Goal: Submit feedback/report problem

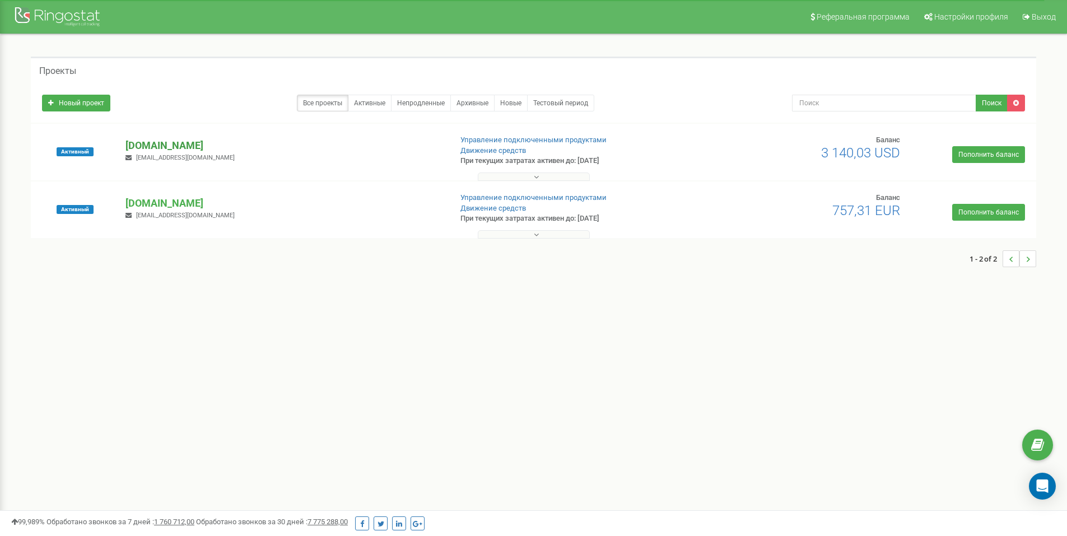
click at [180, 141] on p "[DOMAIN_NAME]" at bounding box center [283, 145] width 316 height 15
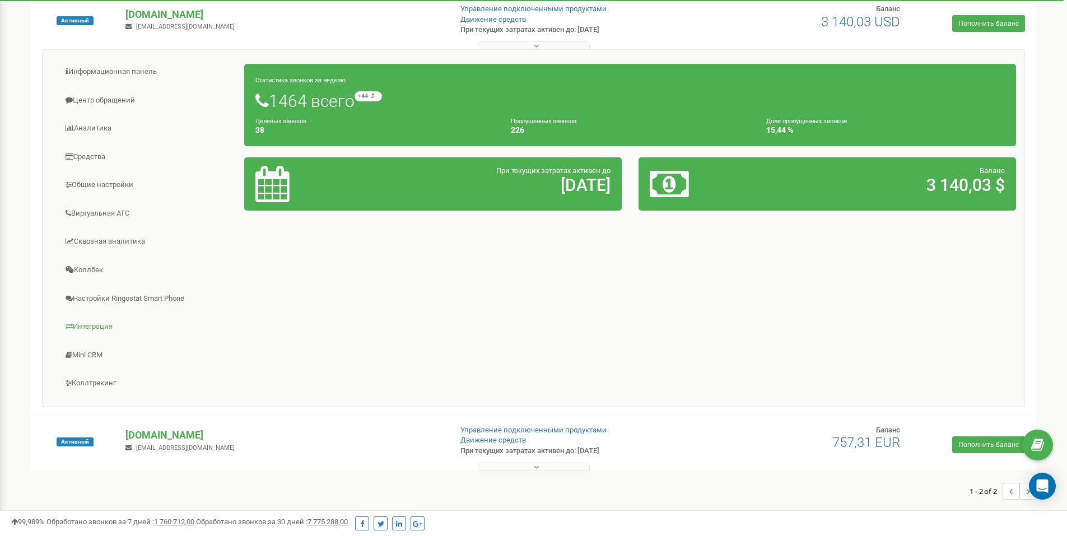
scroll to position [136, 0]
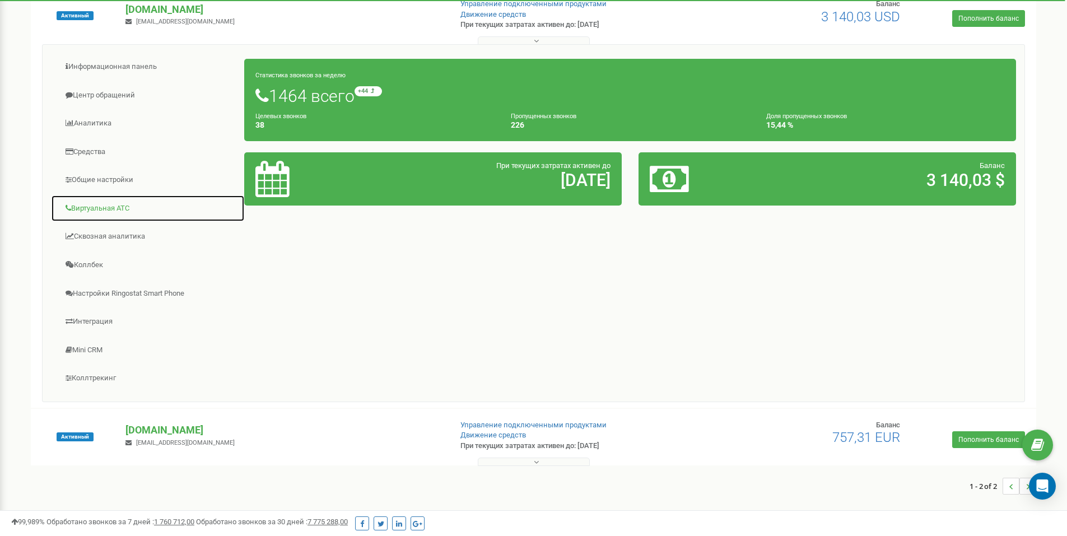
click at [133, 203] on link "Виртуальная АТС" at bounding box center [148, 208] width 194 height 27
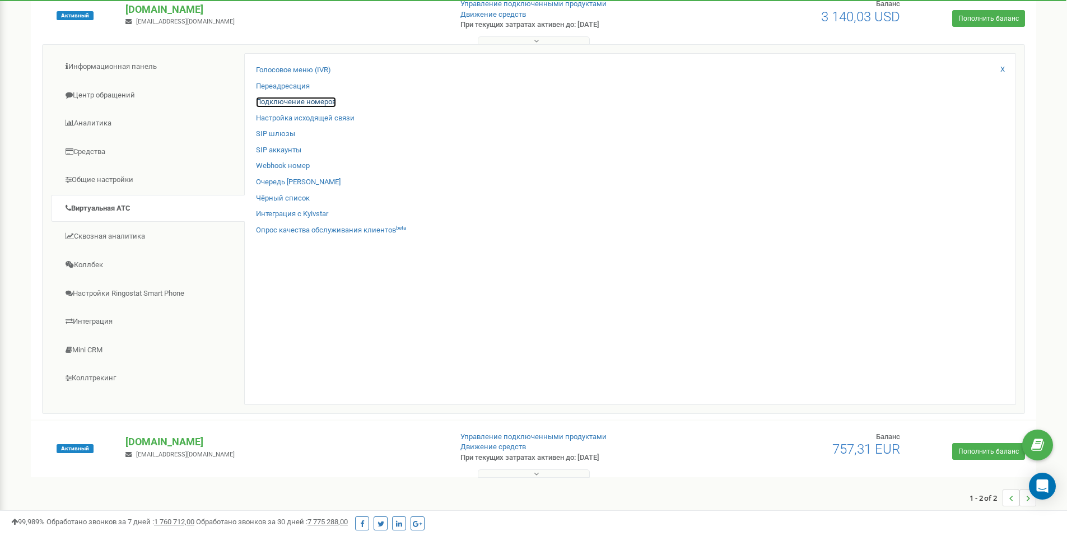
click at [286, 99] on link "Подключение номеров" at bounding box center [296, 102] width 80 height 11
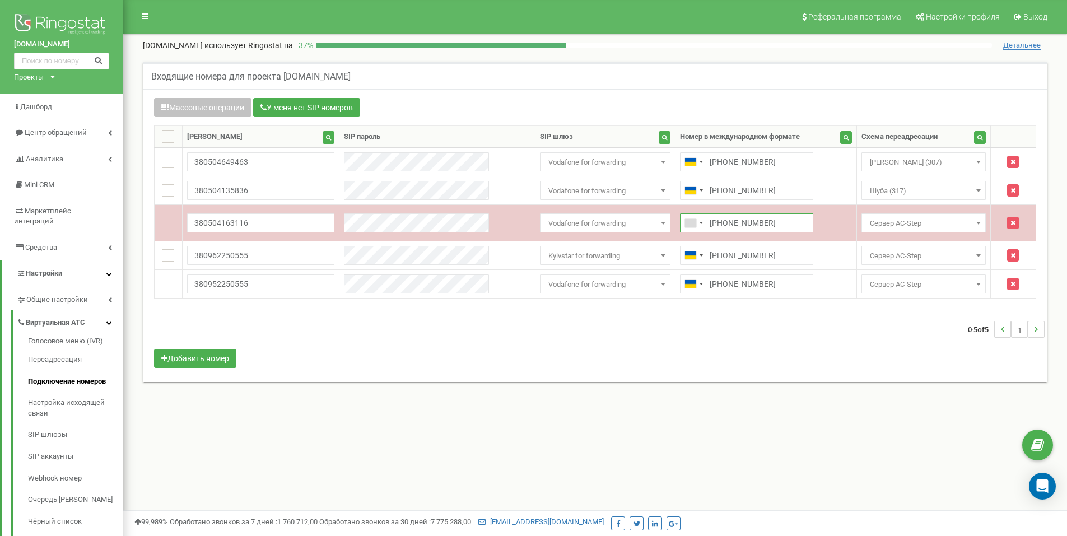
click at [686, 223] on input "[PHONE_NUMBER]" at bounding box center [746, 222] width 133 height 19
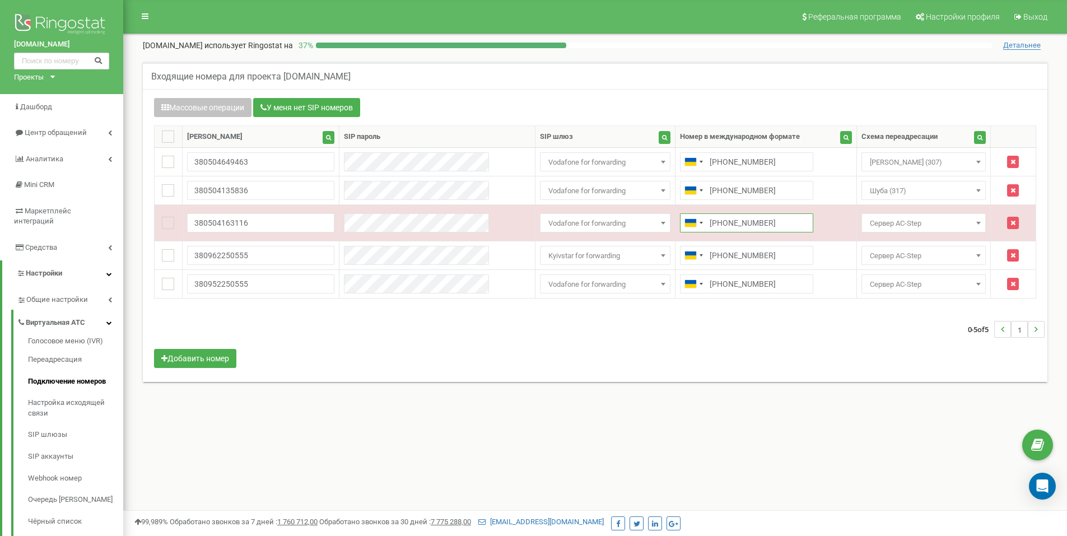
type input "[PHONE_NUMBER]"
click at [761, 353] on body at bounding box center [533, 336] width 1067 height 672
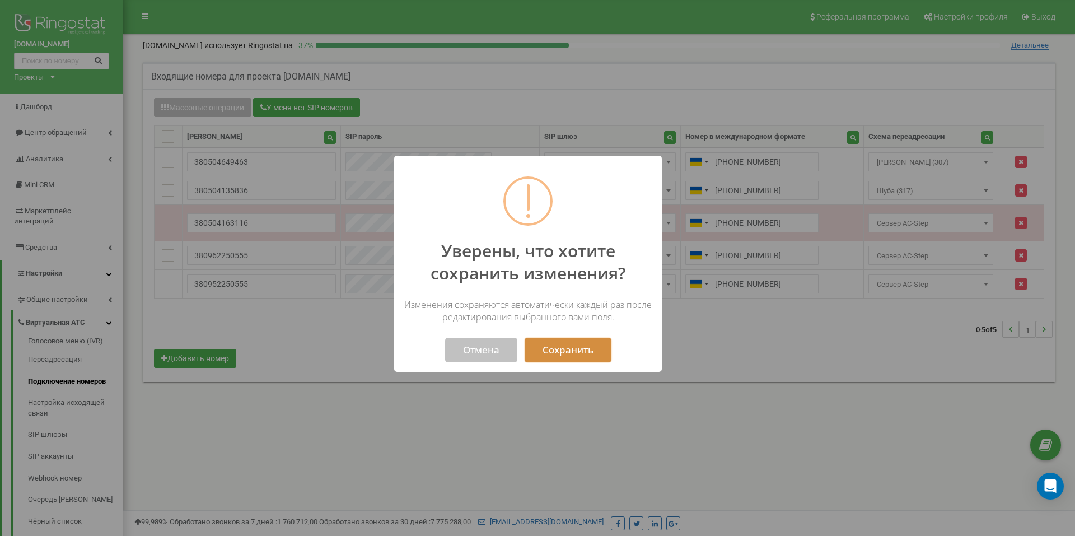
click at [580, 352] on button "Сохранить" at bounding box center [568, 350] width 87 height 25
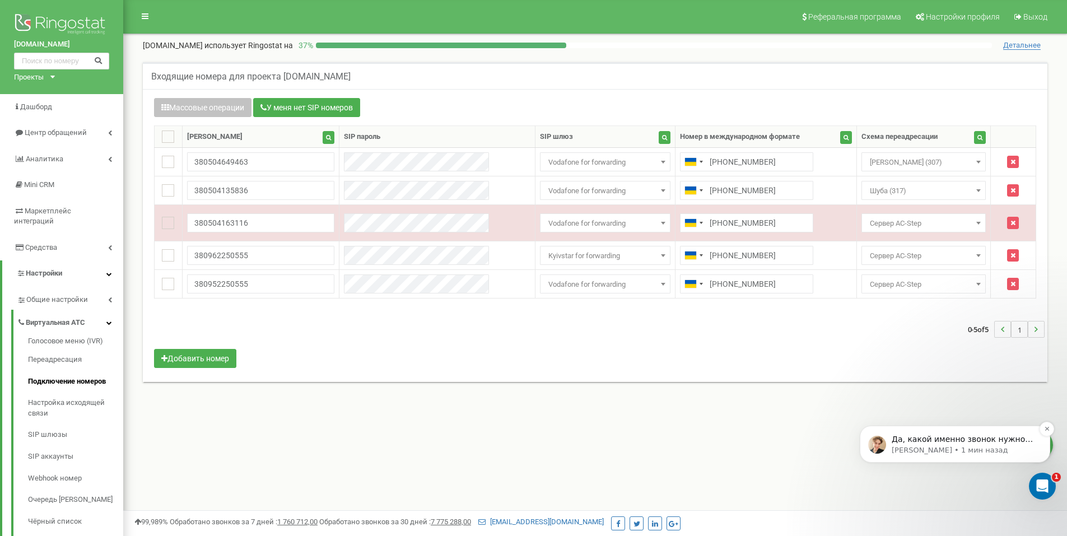
click at [934, 439] on p "Да, какой именно звонок нужно проверить?" at bounding box center [964, 439] width 145 height 11
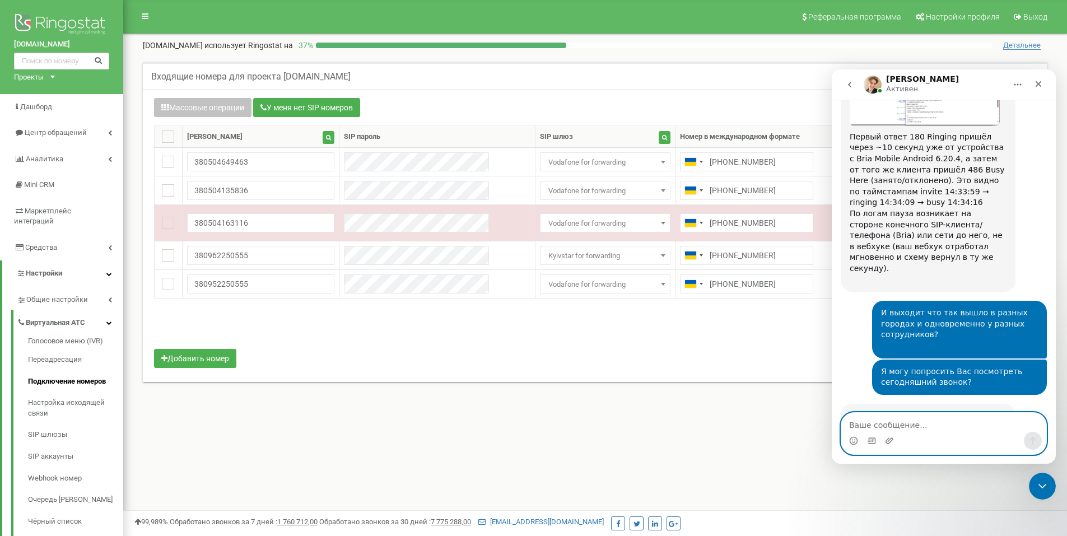
scroll to position [1715, 0]
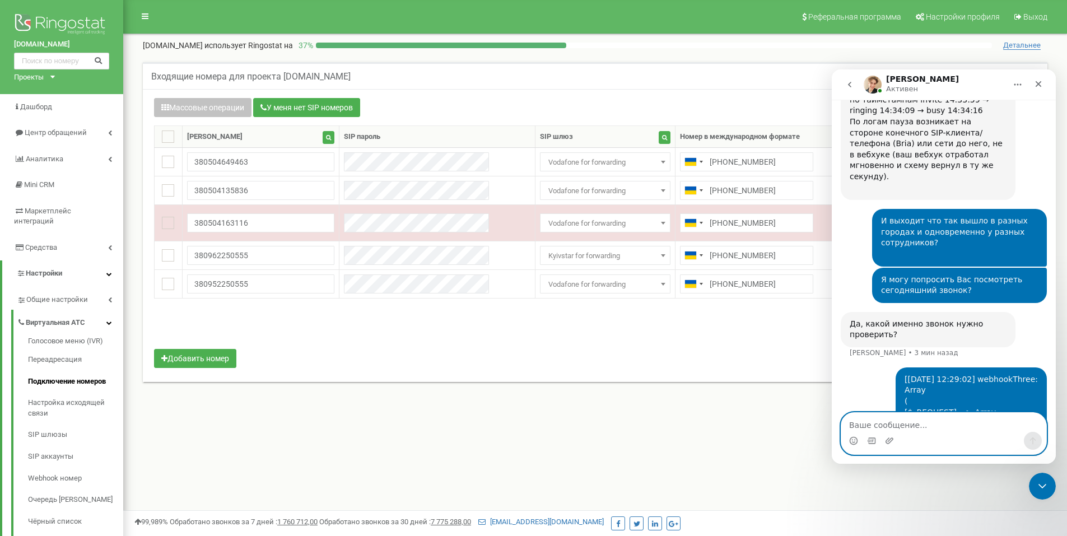
click at [911, 422] on textarea "Ваше сообщение..." at bounding box center [943, 422] width 205 height 19
type textarea "[PERSON_NAME]"
click at [891, 441] on icon "Добавить вложение" at bounding box center [890, 440] width 8 height 6
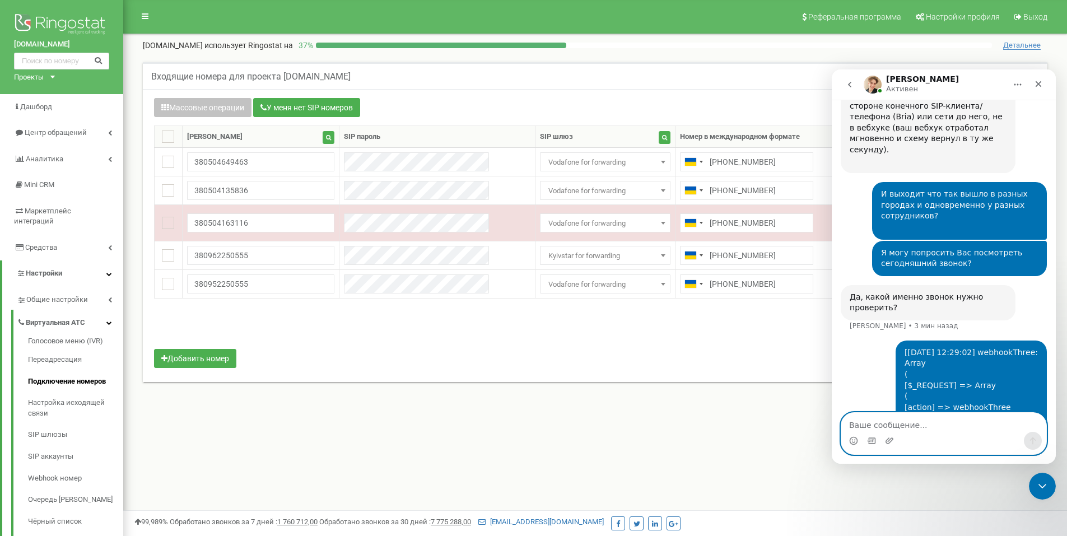
click at [953, 423] on textarea "Ваше сообщение..." at bounding box center [943, 422] width 205 height 19
type textarea "Вот видео двух телефонов"
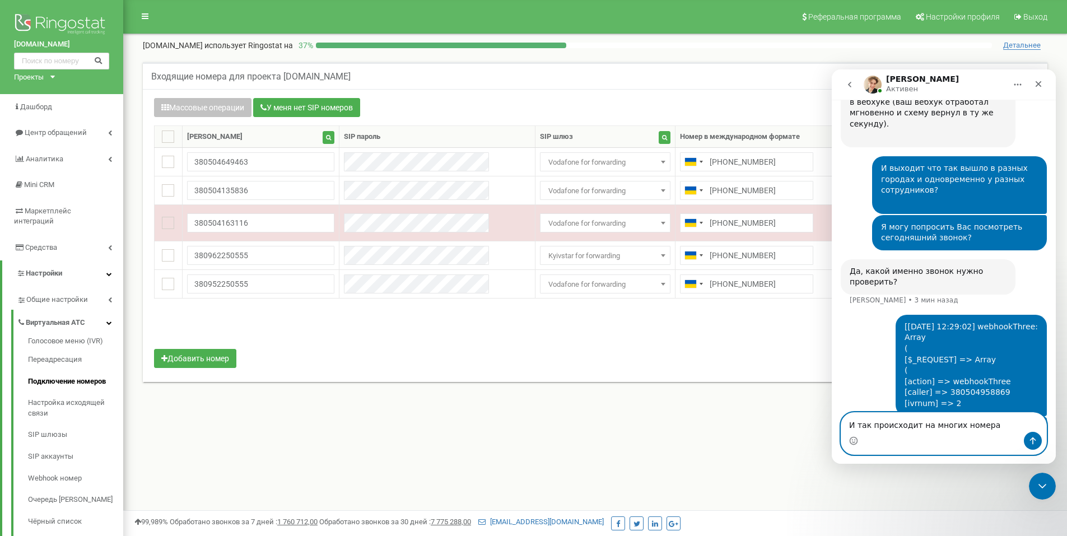
type textarea "И так происходит на многих номерах"
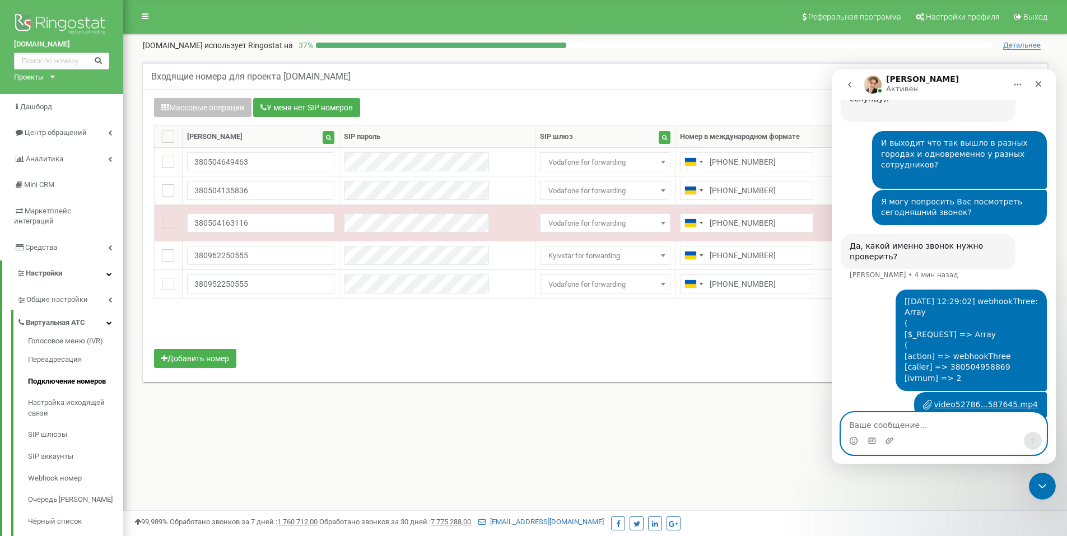
click at [938, 427] on textarea "Ваше сообщение..." at bounding box center [943, 422] width 205 height 19
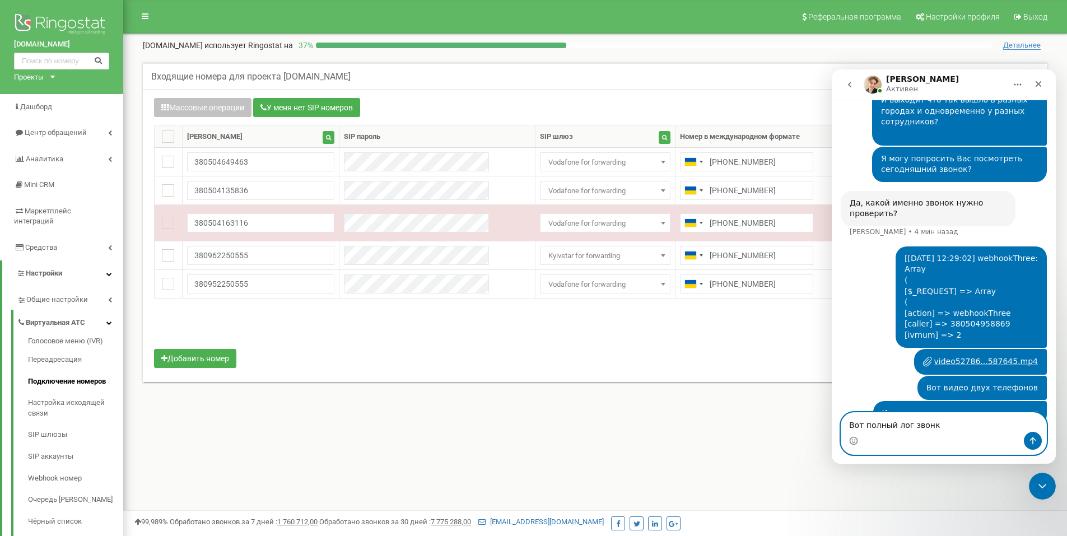
type textarea "Вот полный лог звонка"
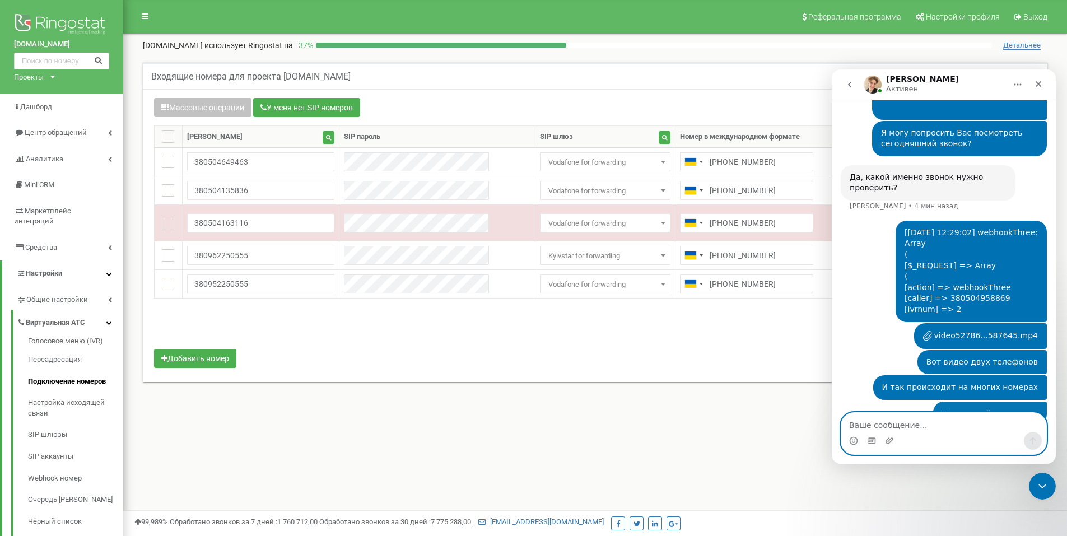
paste textarea "[[DATE] 12:28:50] webhookTwo: Array ( [return] => {"schema":188148} [step] => 1…"
type textarea "[[DATE] 12:28:50] webhookTwo: Array ( [return] => {"schema":188148} [step] => 1…"
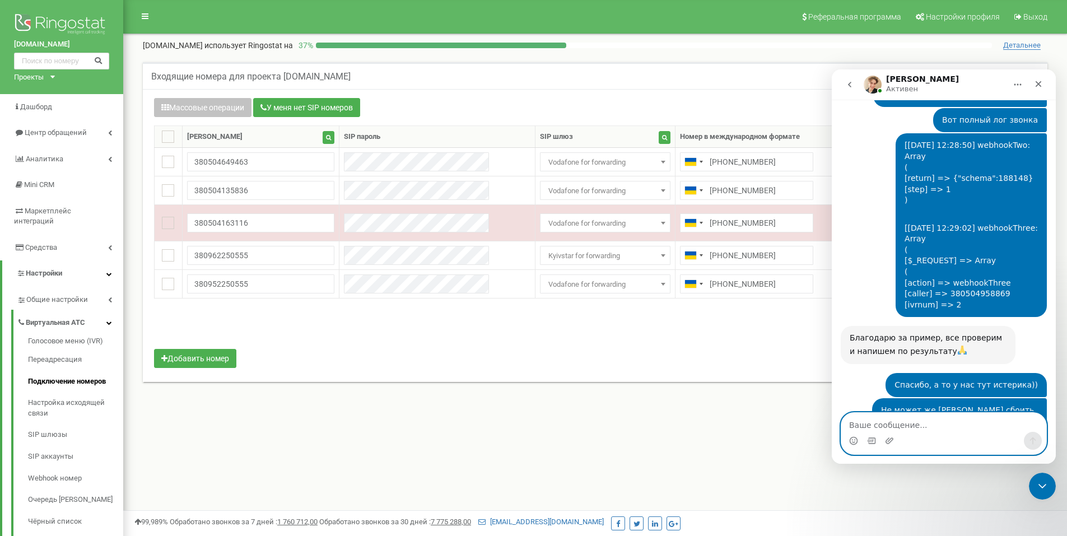
scroll to position [2153, 0]
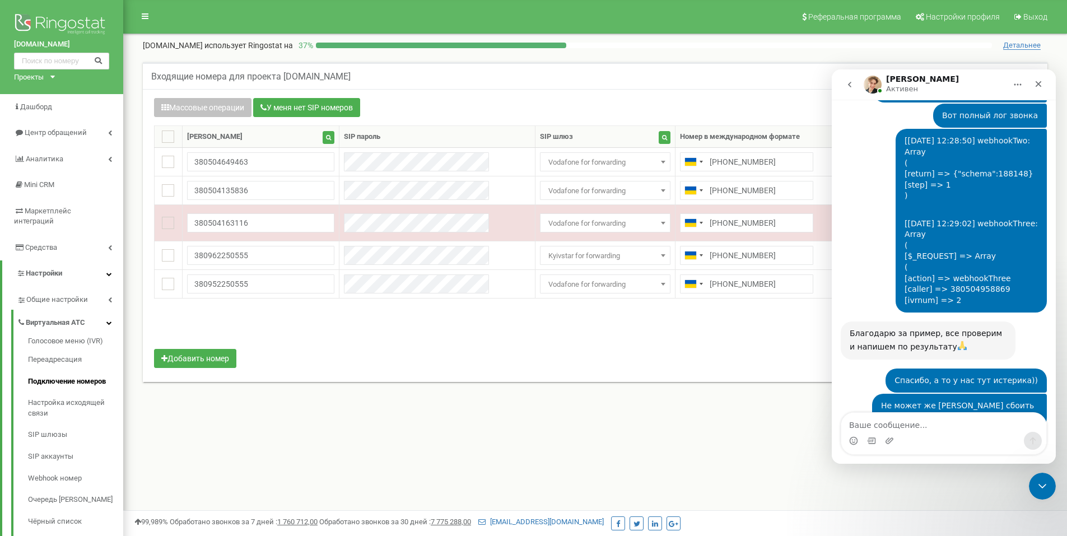
scroll to position [2153, 0]
